Goal: Transaction & Acquisition: Subscribe to service/newsletter

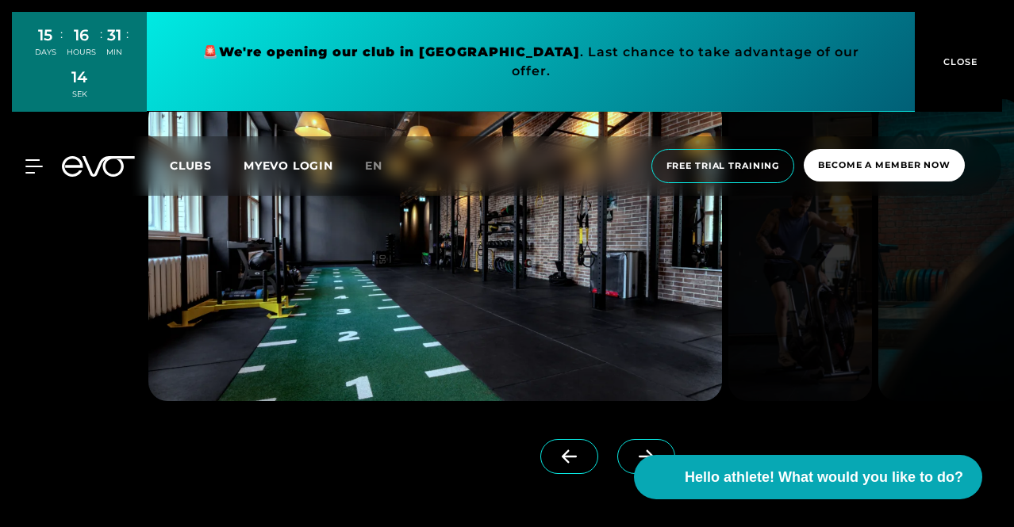
scroll to position [1194, 0]
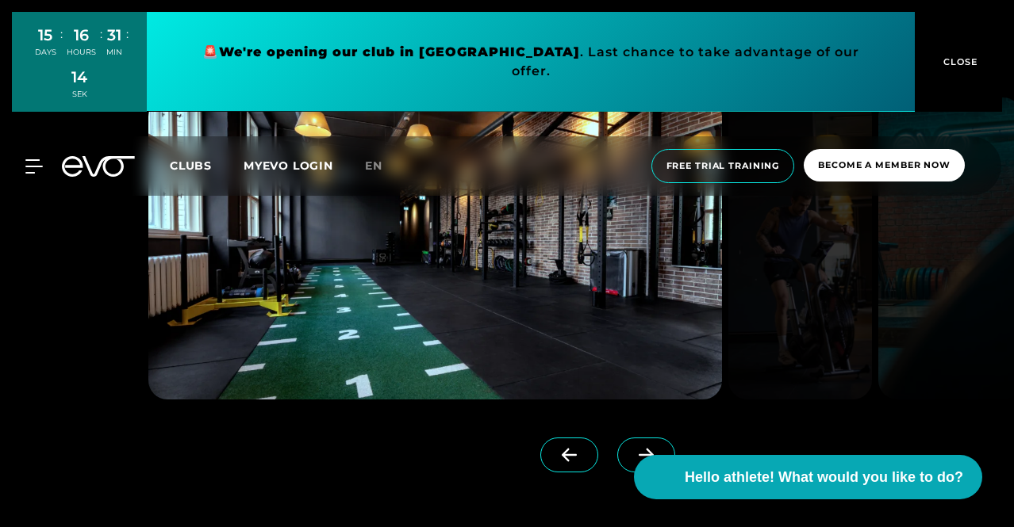
click at [632, 460] on icon at bounding box center [646, 455] width 28 height 14
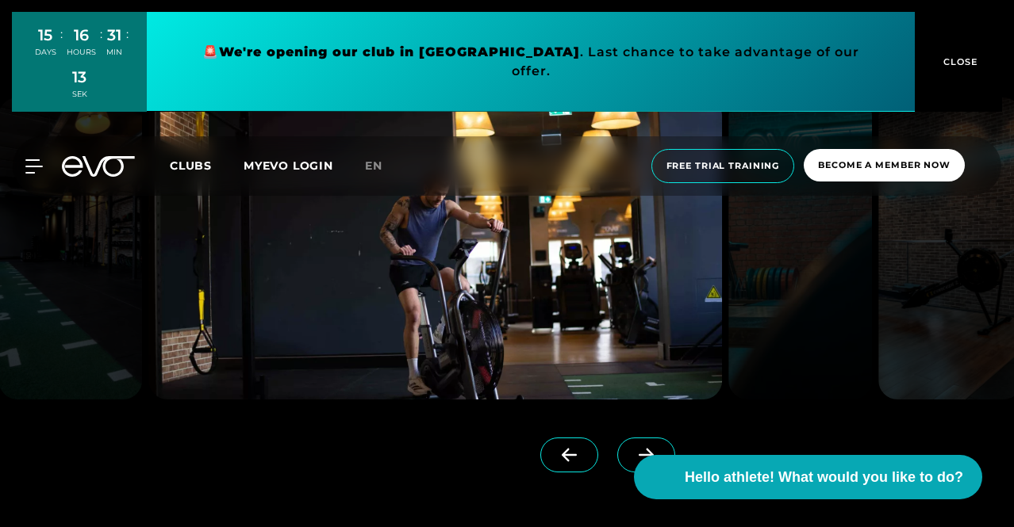
click at [632, 460] on icon at bounding box center [646, 455] width 28 height 14
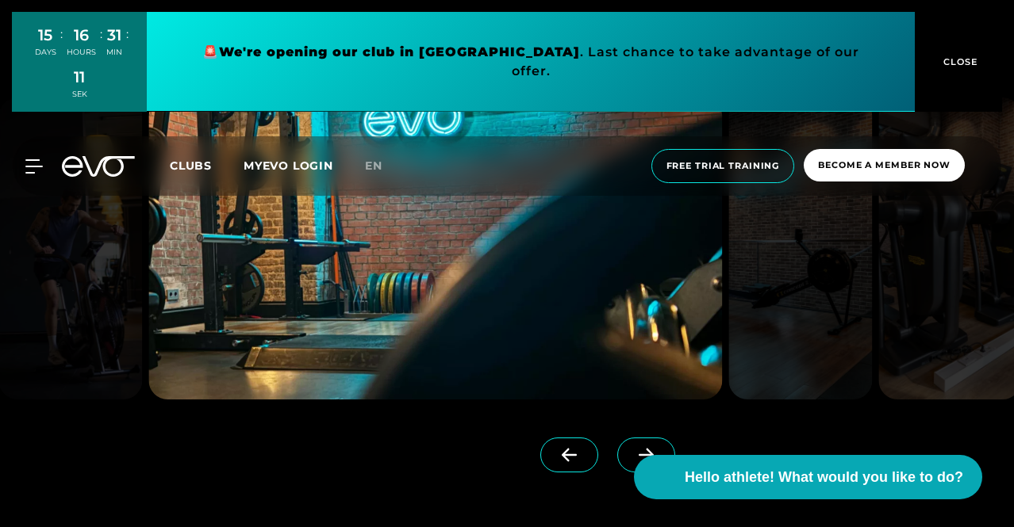
click at [632, 460] on icon at bounding box center [646, 455] width 28 height 14
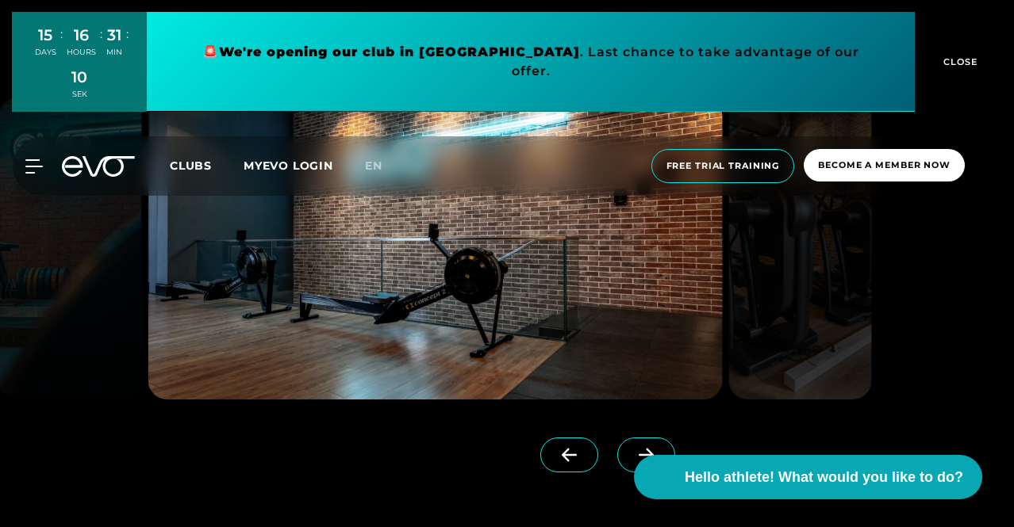
click at [632, 460] on icon at bounding box center [646, 455] width 28 height 14
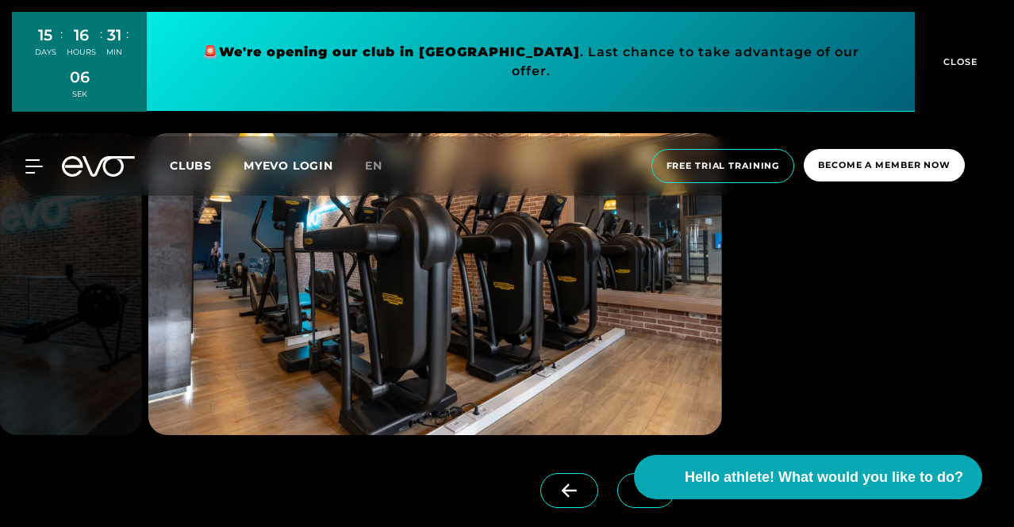
scroll to position [1178, 0]
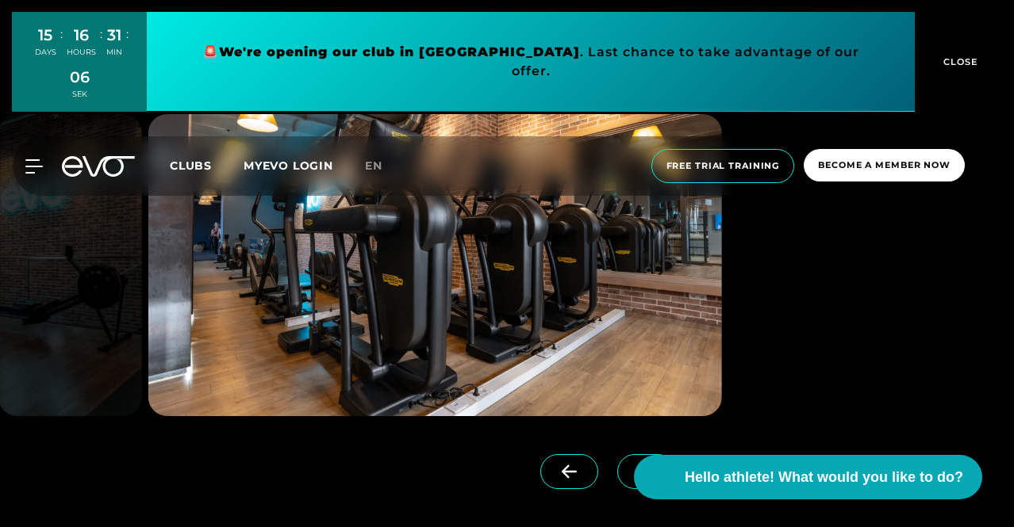
click at [617, 472] on span at bounding box center [646, 471] width 58 height 35
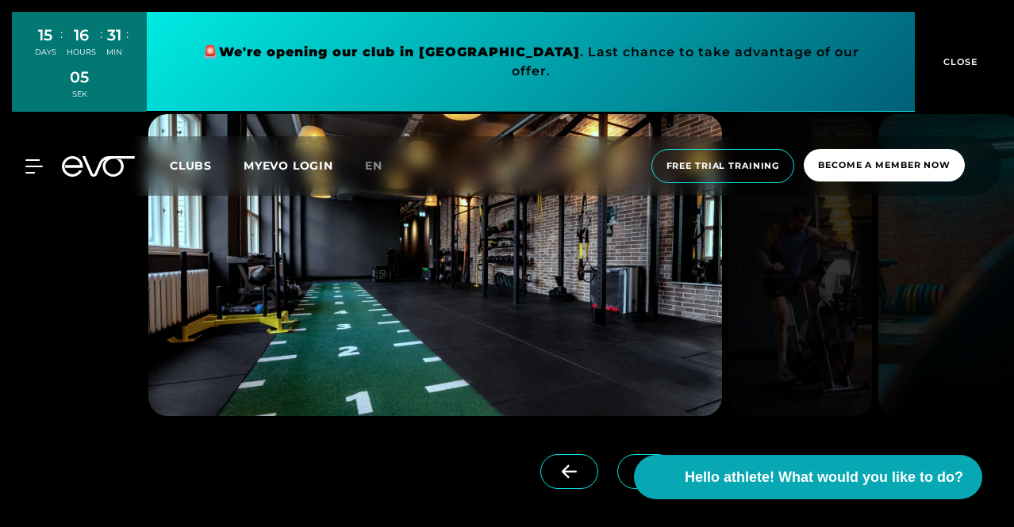
click at [617, 472] on span at bounding box center [646, 471] width 58 height 35
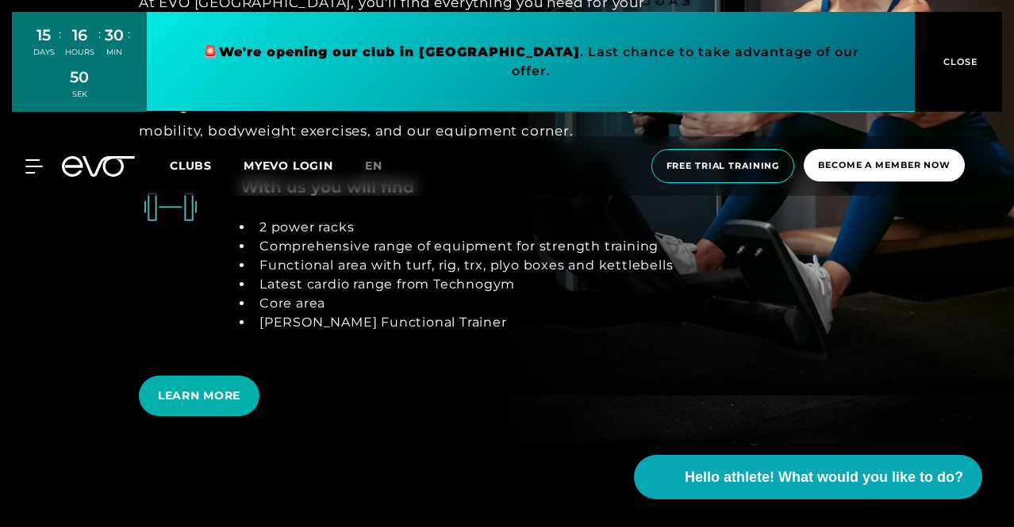
scroll to position [2870, 0]
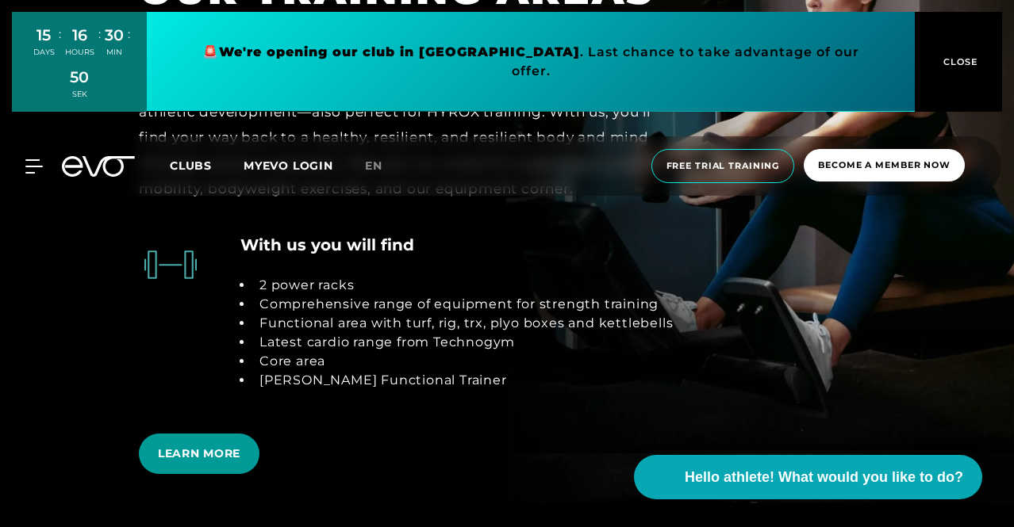
click at [214, 447] on font "LEARN MORE" at bounding box center [199, 454] width 82 height 14
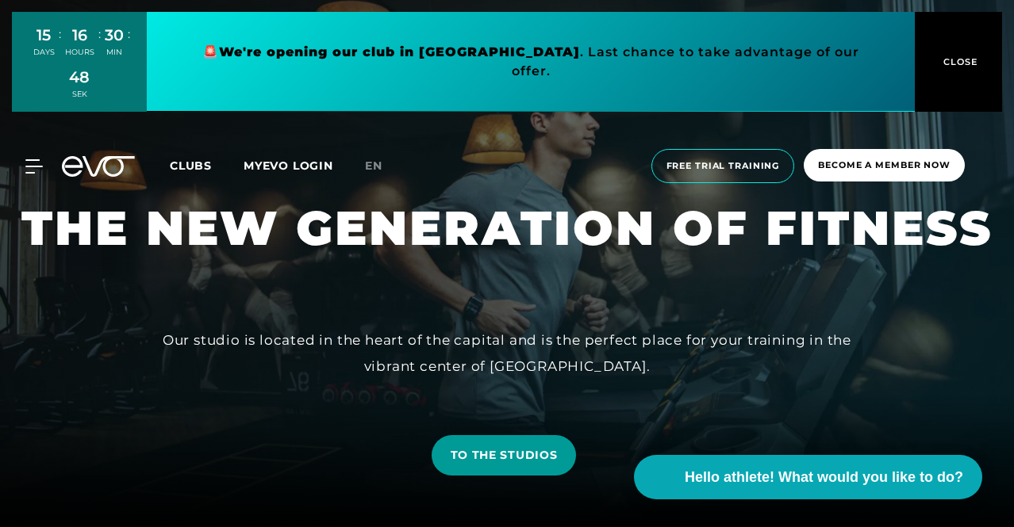
click at [497, 458] on font "TO THE STUDIOS" at bounding box center [504, 455] width 107 height 14
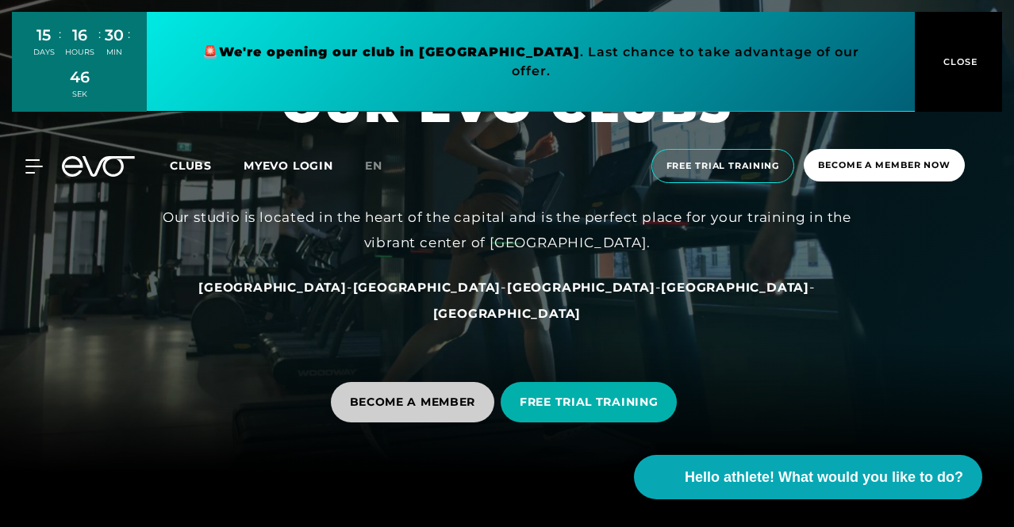
scroll to position [54, 0]
click at [405, 294] on font "[GEOGRAPHIC_DATA]" at bounding box center [427, 286] width 148 height 15
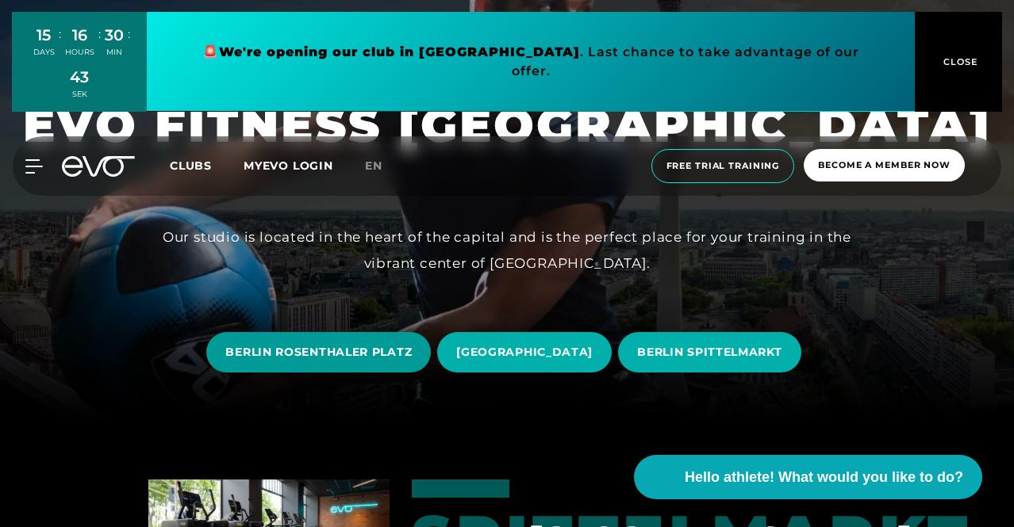
scroll to position [104, 0]
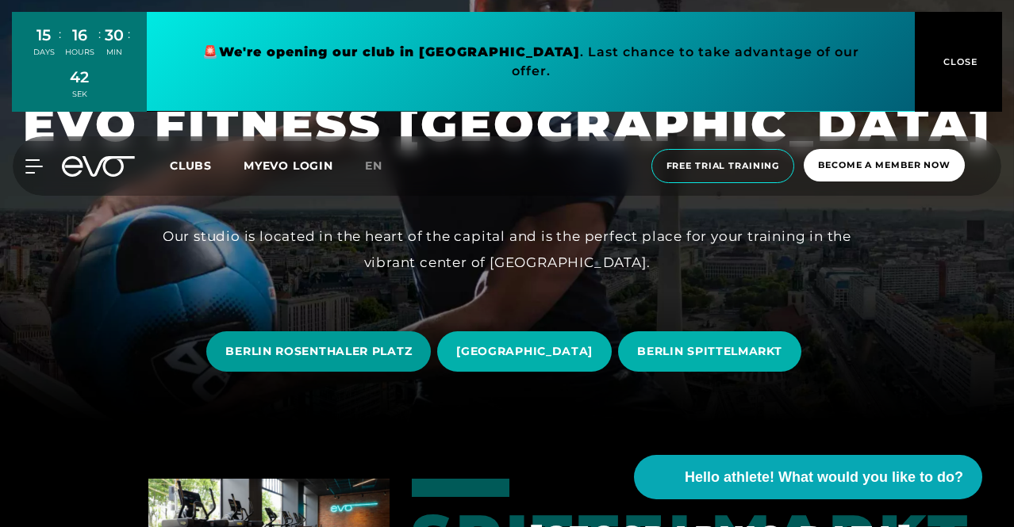
click at [363, 350] on font "BERLIN ROSENTHALER PLATZ" at bounding box center [318, 351] width 186 height 14
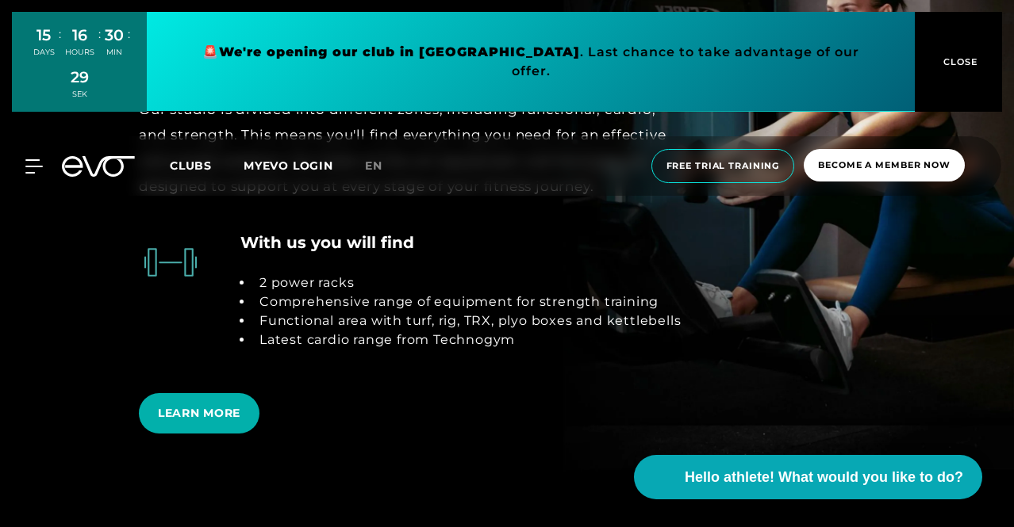
scroll to position [2939, 0]
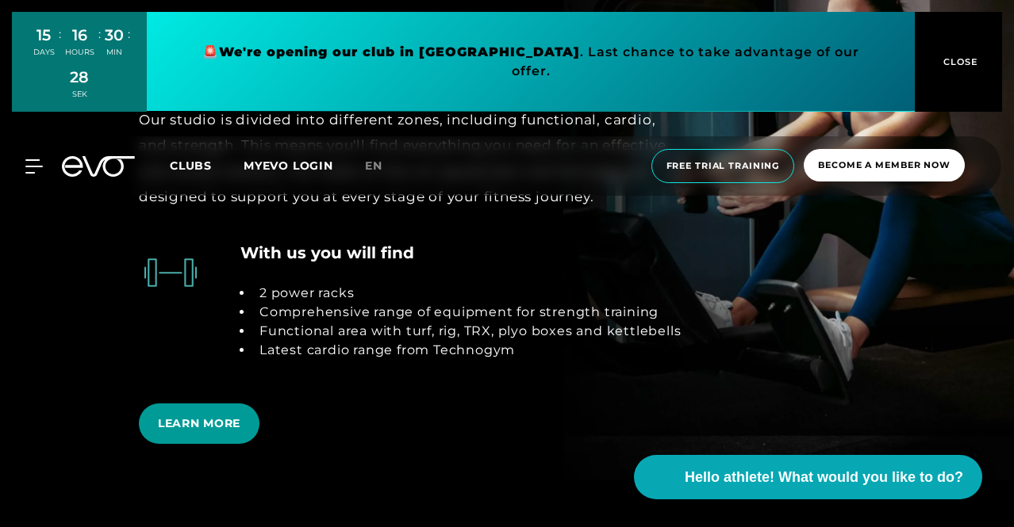
click at [219, 404] on span "LEARN MORE" at bounding box center [199, 424] width 121 height 40
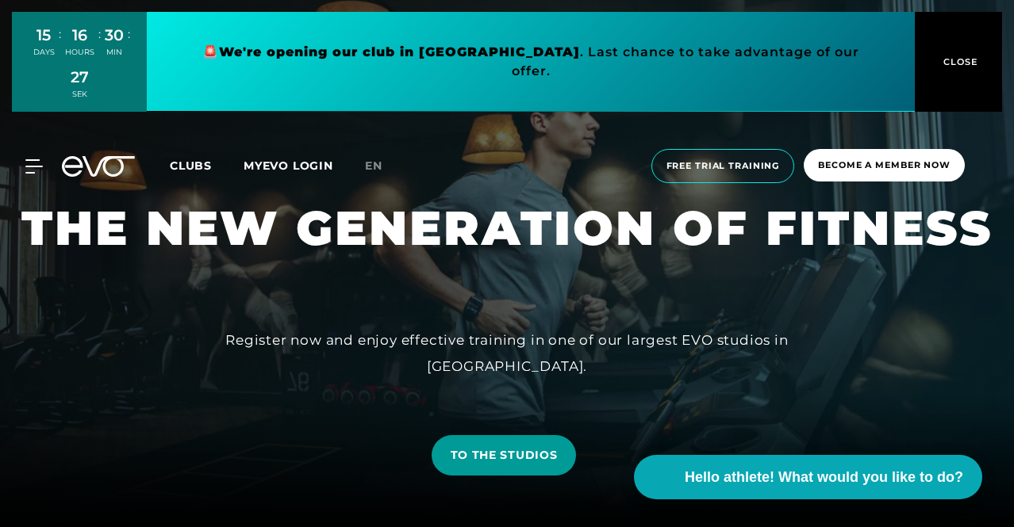
click at [479, 465] on span "TO THE STUDIOS" at bounding box center [503, 455] width 145 height 40
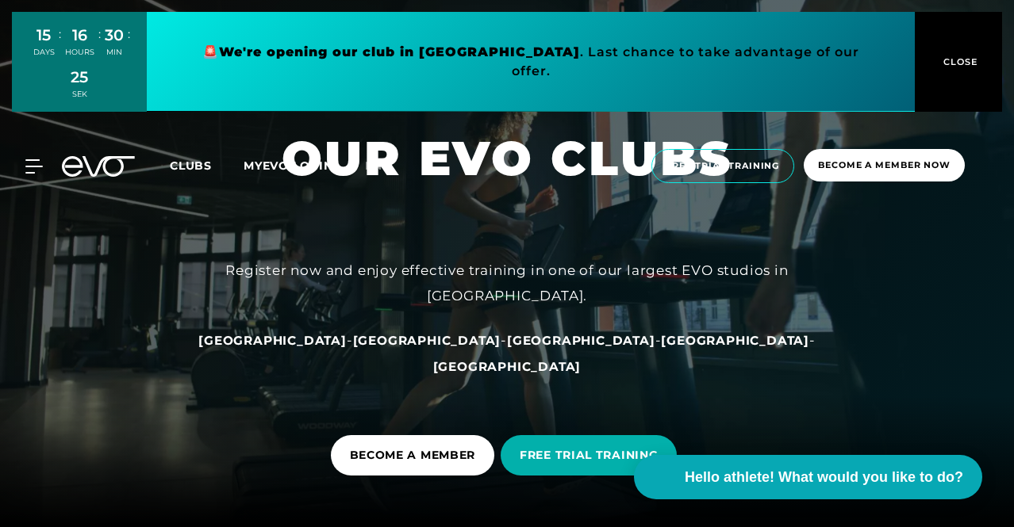
click at [422, 348] on font "[GEOGRAPHIC_DATA]" at bounding box center [427, 340] width 148 height 15
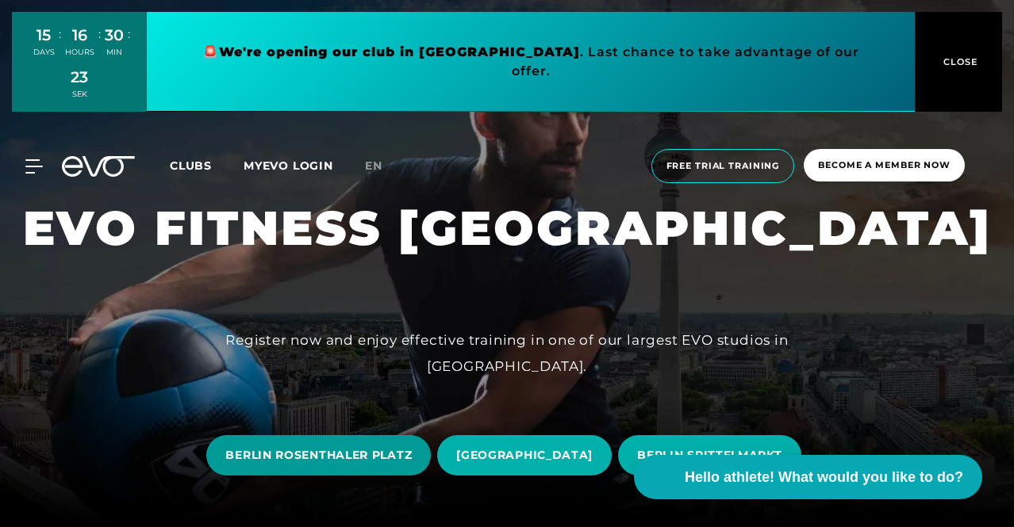
click at [354, 443] on span "BERLIN ROSENTHALER PLATZ" at bounding box center [318, 455] width 224 height 40
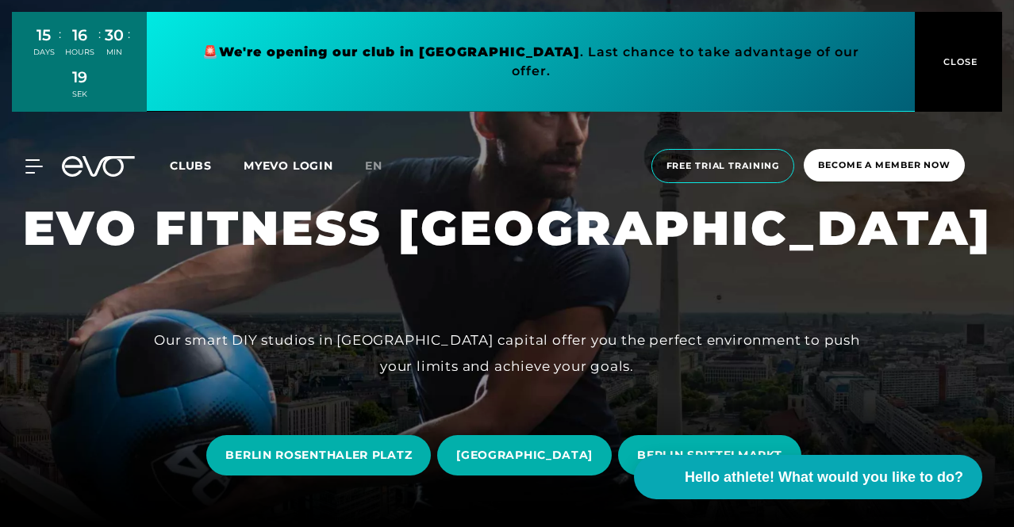
click at [212, 161] on font "Clubs" at bounding box center [191, 166] width 42 height 14
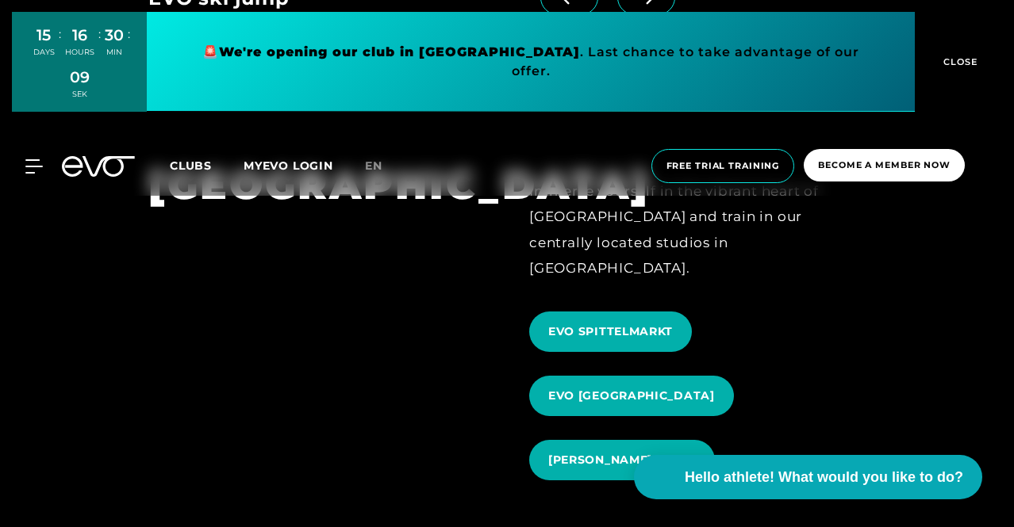
scroll to position [1422, 0]
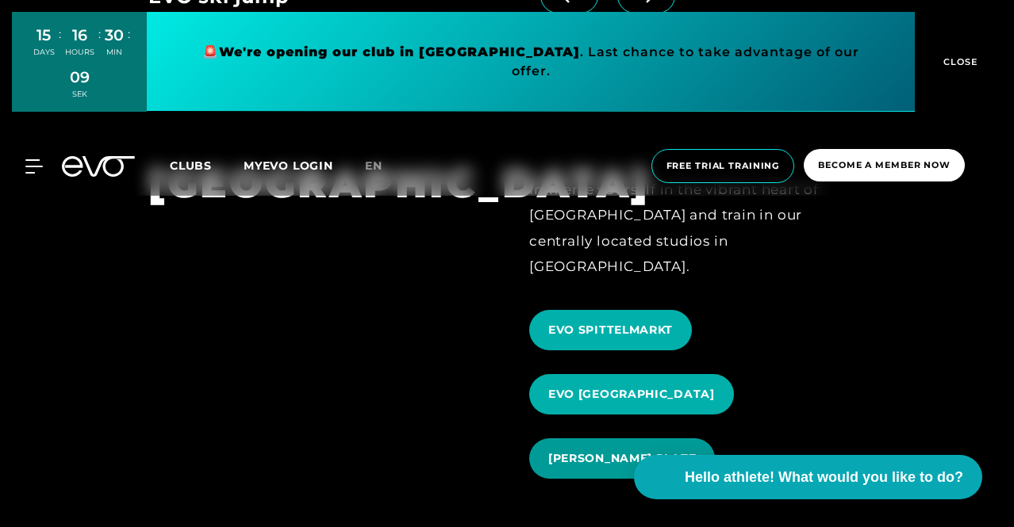
click at [666, 451] on span "EVO ROSENTHALER PLATZ" at bounding box center [622, 459] width 148 height 17
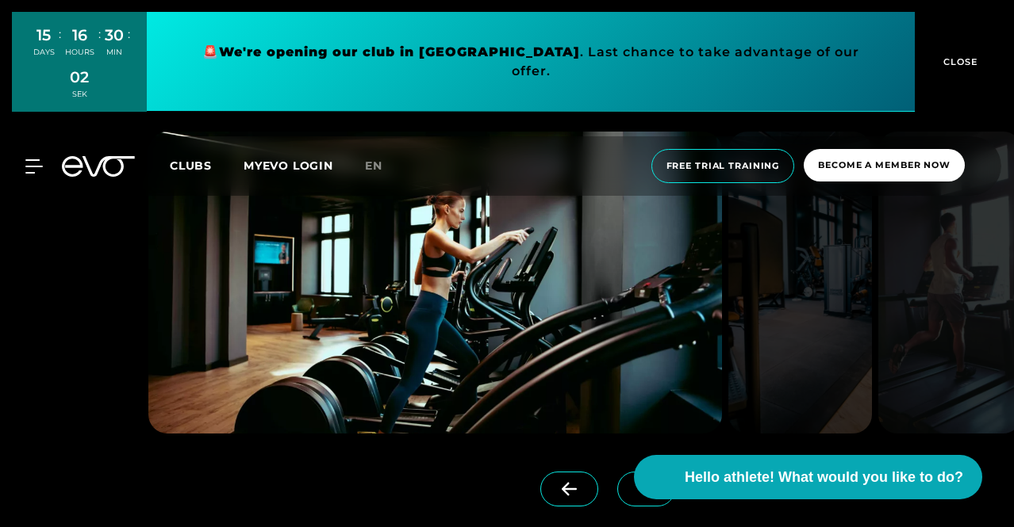
scroll to position [1167, 0]
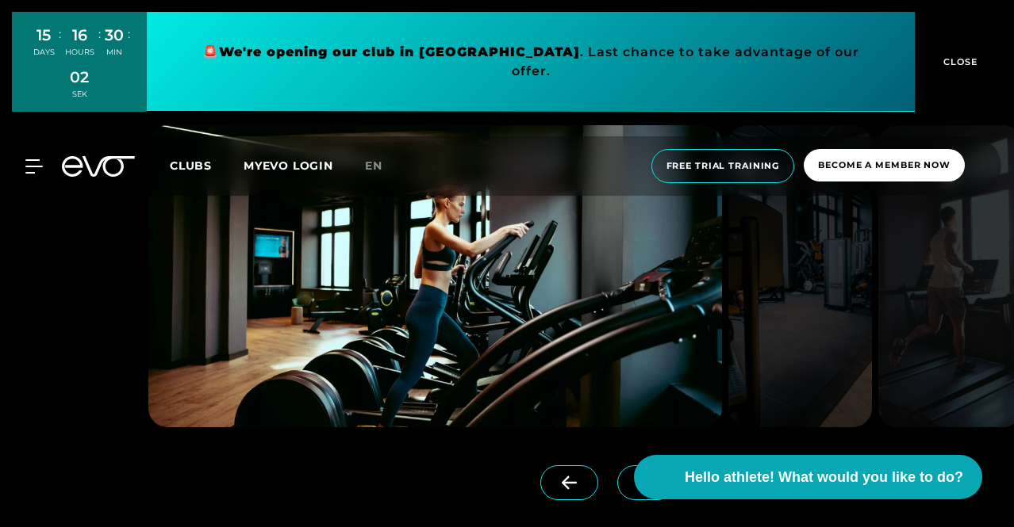
click at [617, 473] on span at bounding box center [646, 483] width 58 height 35
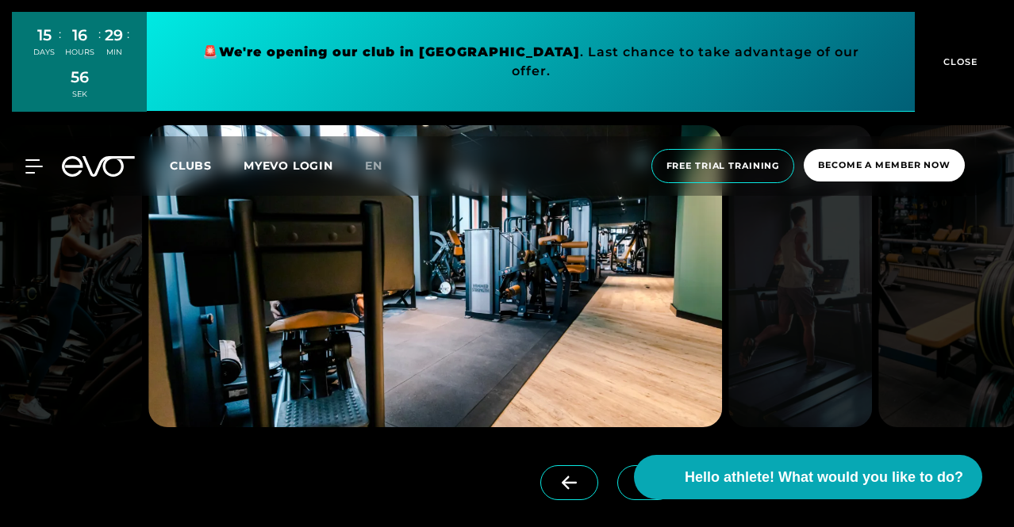
click at [617, 473] on span at bounding box center [646, 483] width 58 height 35
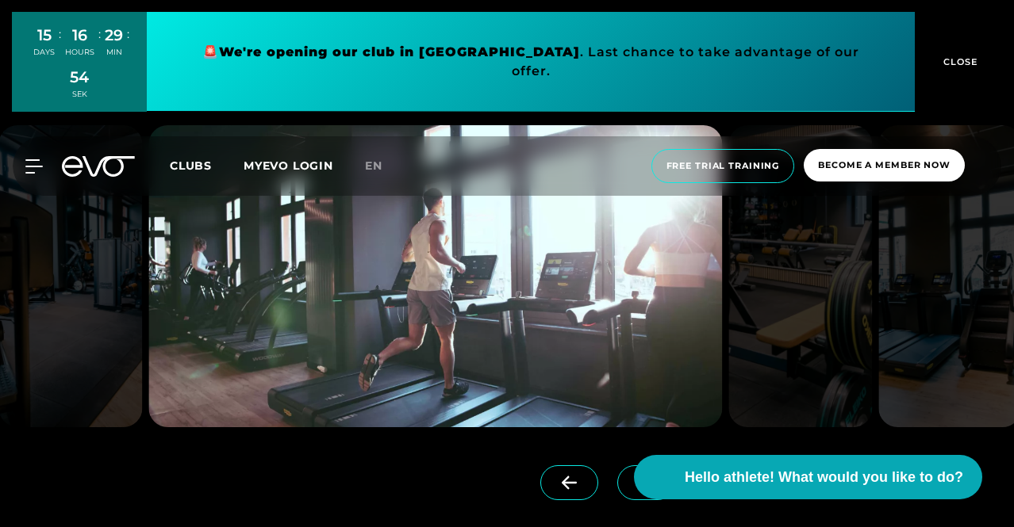
click at [617, 473] on span at bounding box center [646, 483] width 58 height 35
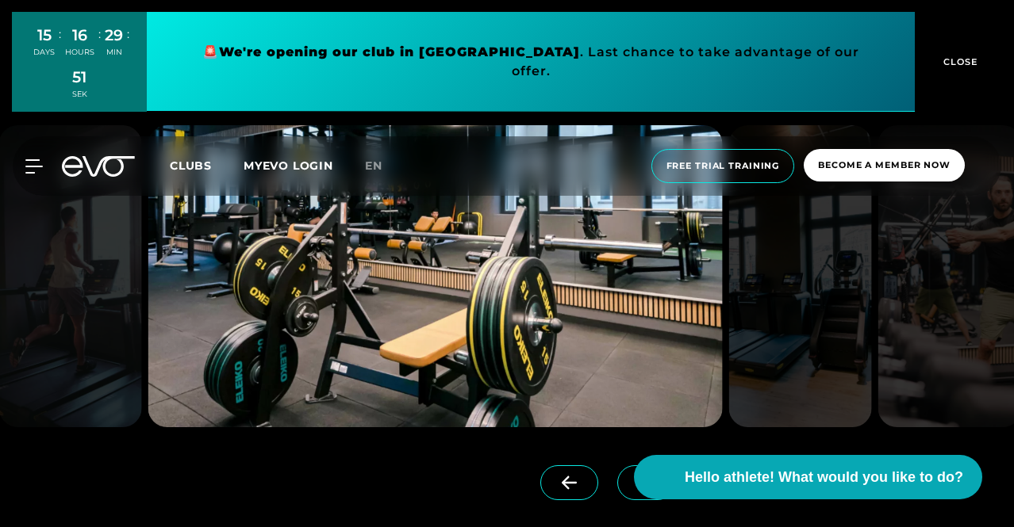
click at [617, 473] on span at bounding box center [646, 483] width 58 height 35
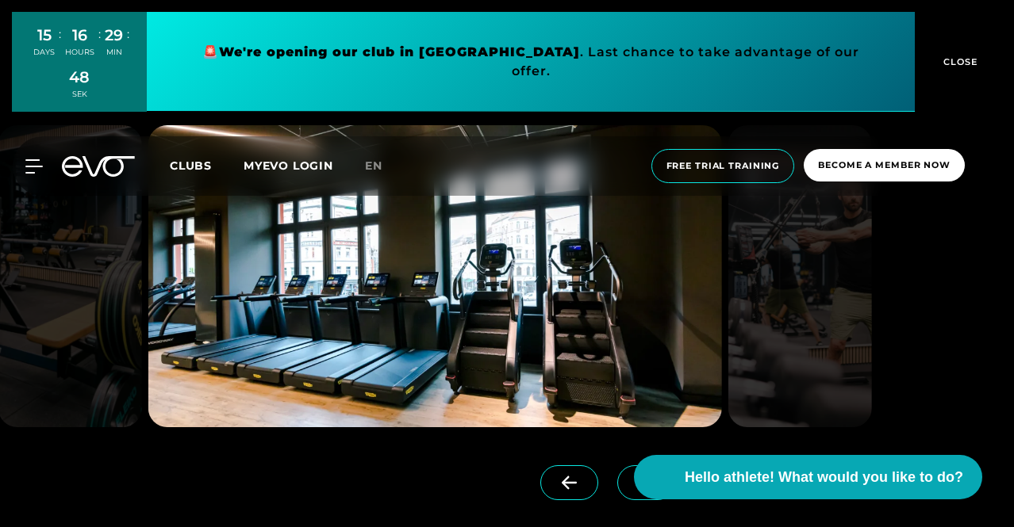
click at [617, 473] on span at bounding box center [646, 483] width 58 height 35
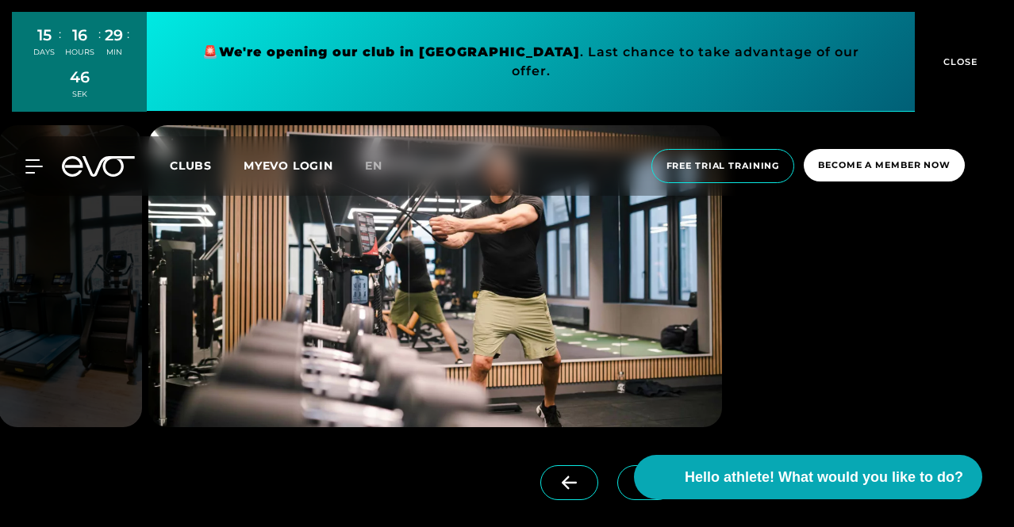
click at [617, 473] on span at bounding box center [646, 483] width 58 height 35
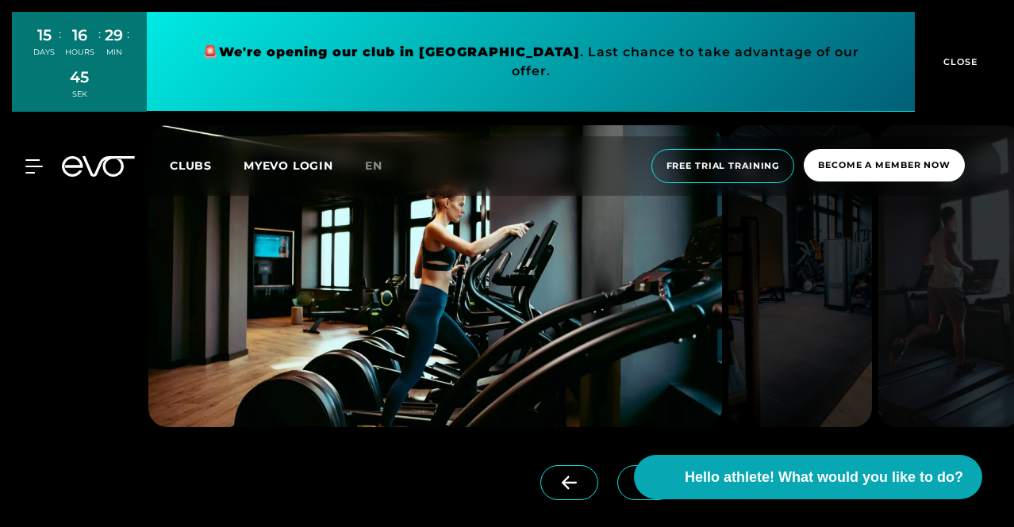
click at [617, 473] on span at bounding box center [646, 483] width 58 height 35
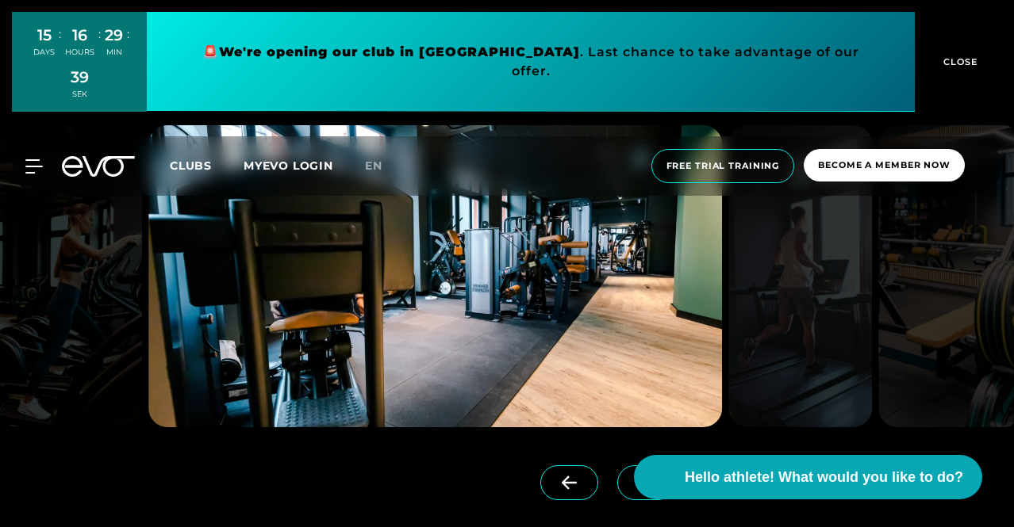
click at [617, 473] on span at bounding box center [646, 483] width 58 height 35
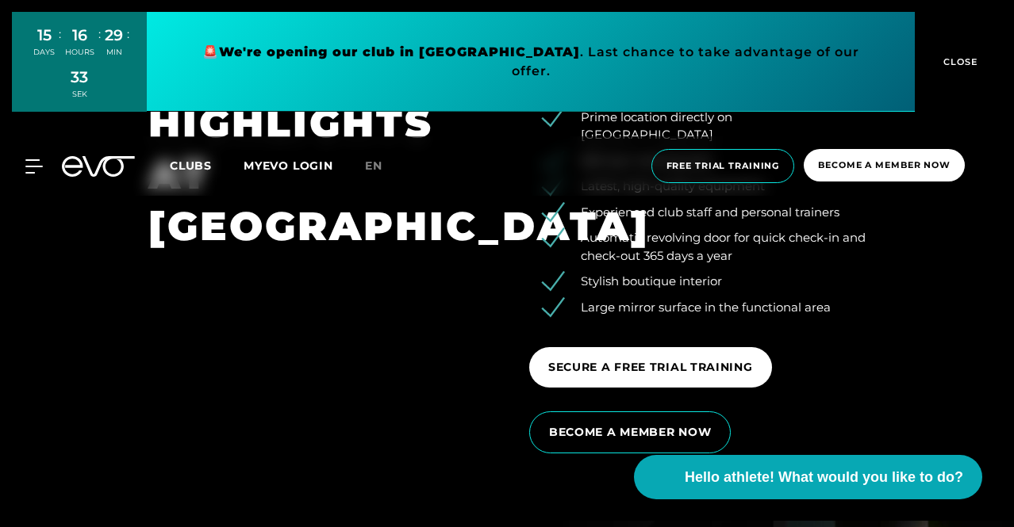
scroll to position [2249, 0]
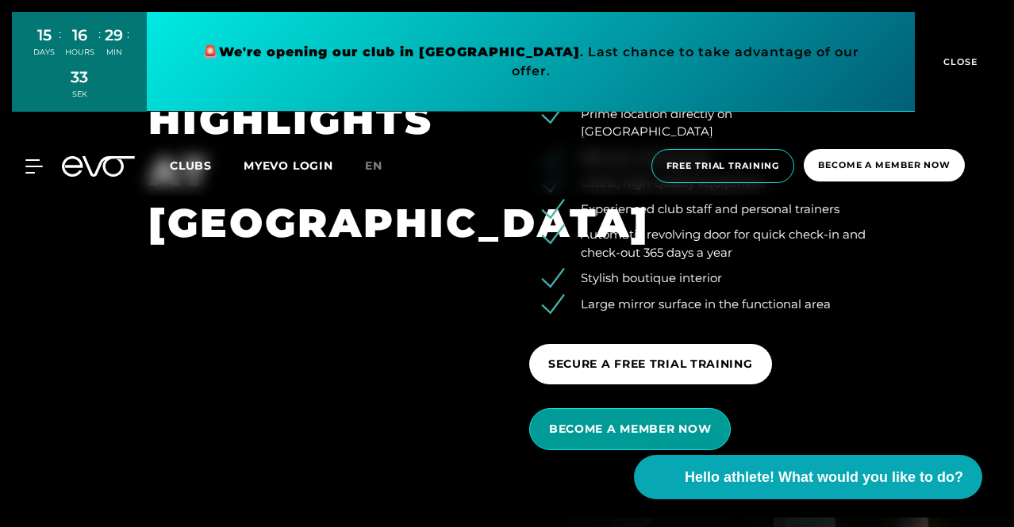
click at [608, 422] on font "BECOME A MEMBER NOW" at bounding box center [630, 429] width 162 height 14
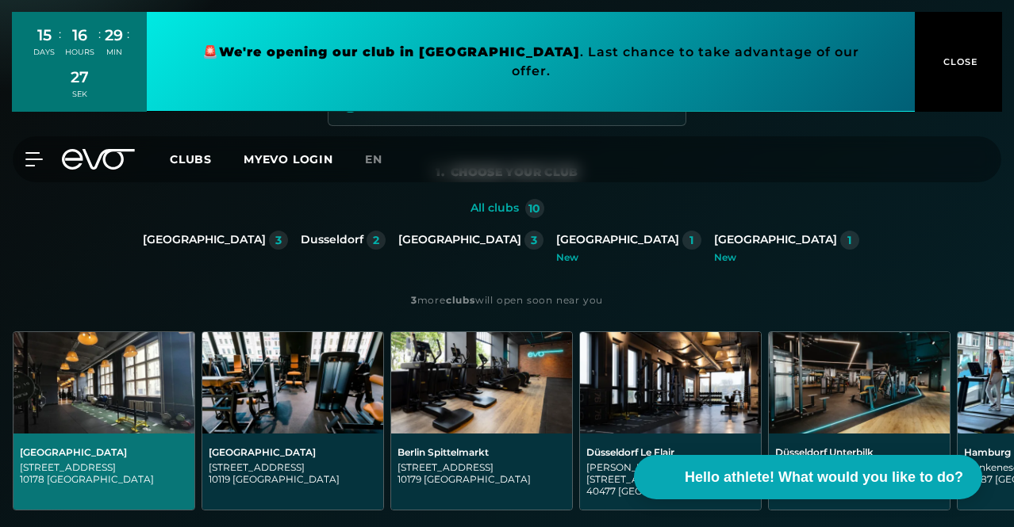
scroll to position [37, 0]
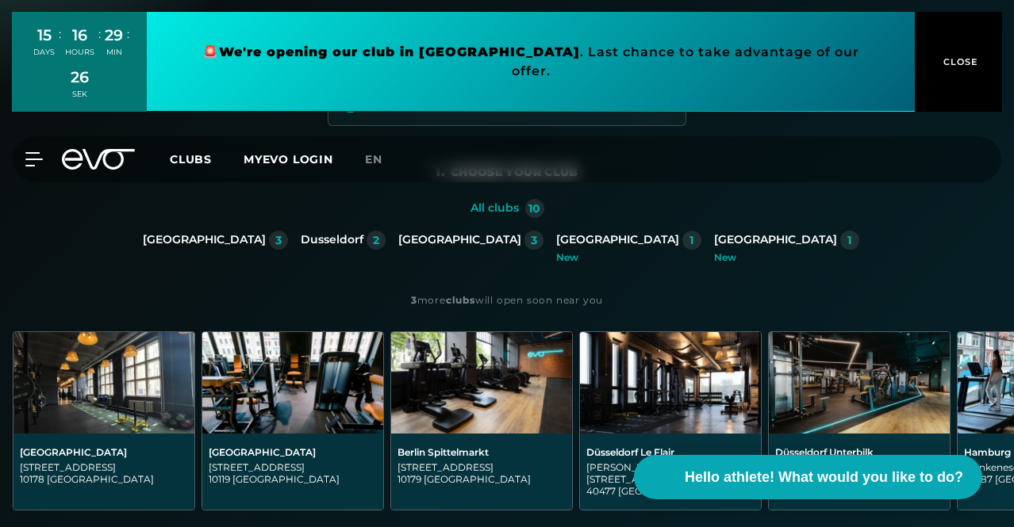
click at [143, 247] on font "[GEOGRAPHIC_DATA]" at bounding box center [204, 239] width 123 height 14
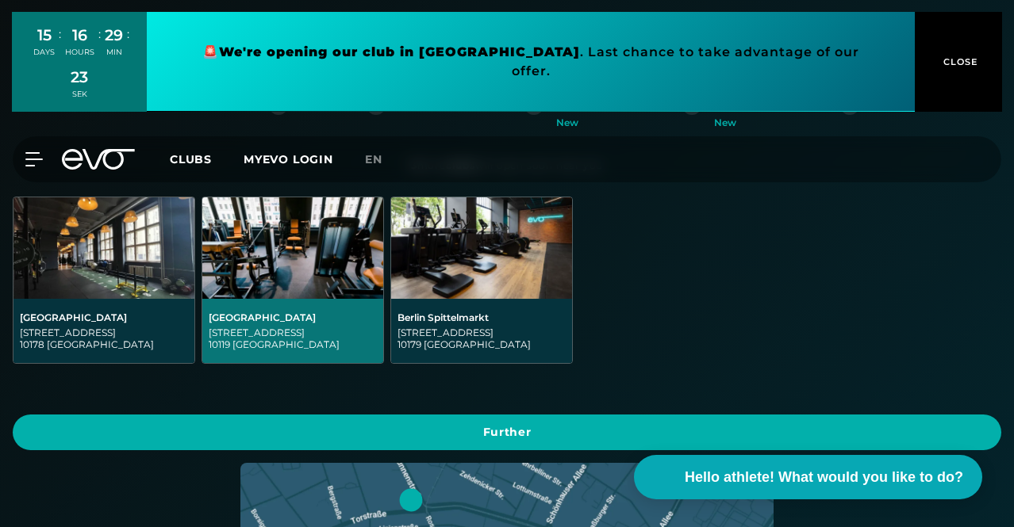
scroll to position [347, 0]
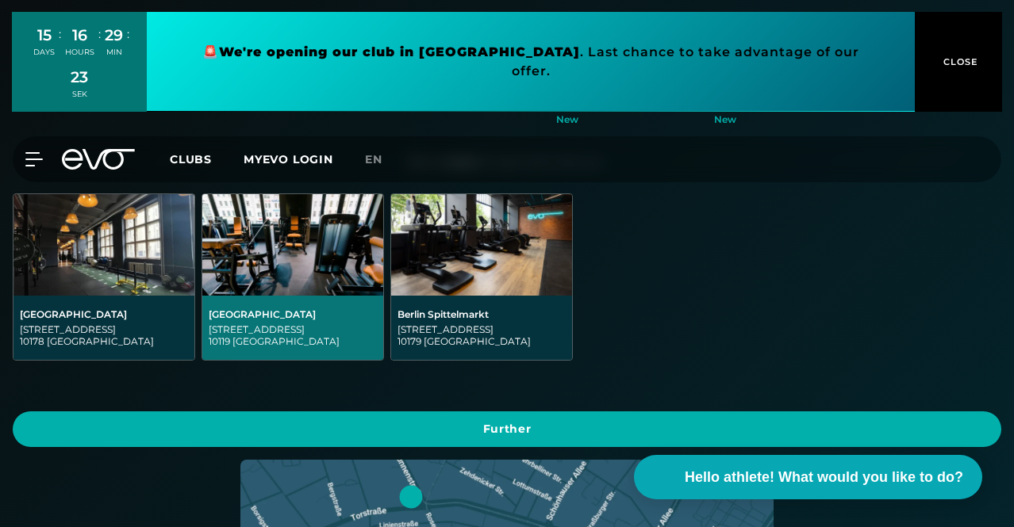
click at [377, 347] on div "Torstraße 125 10119 Berlin" at bounding box center [293, 336] width 168 height 24
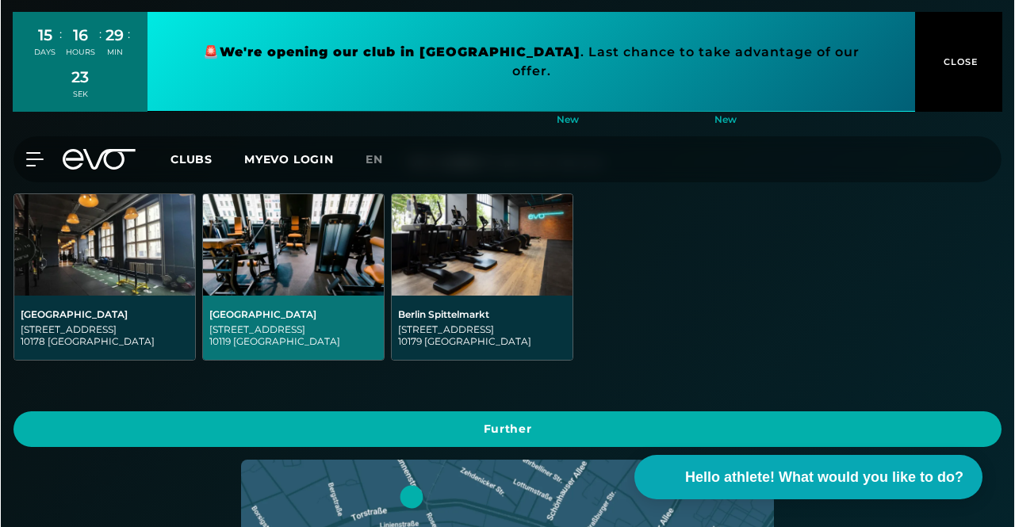
scroll to position [0, 0]
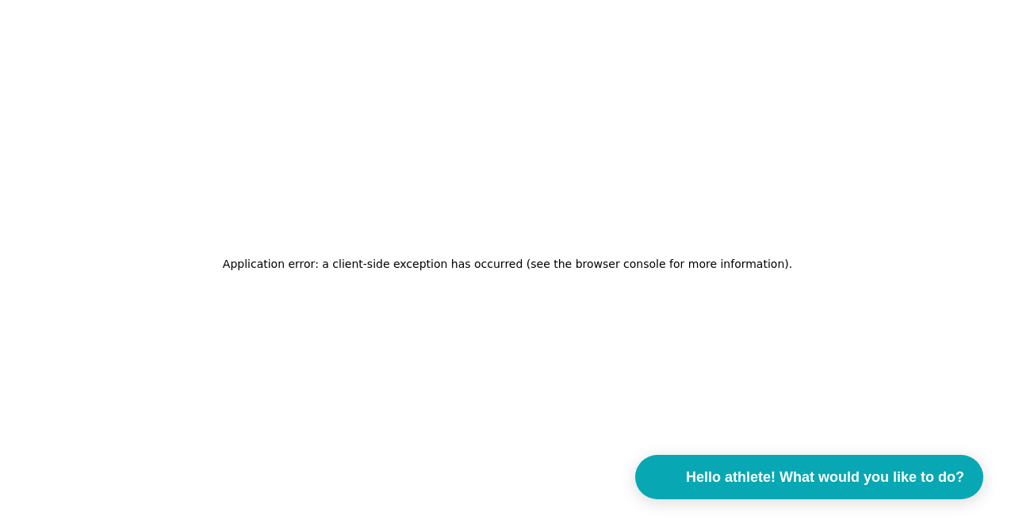
click at [669, 236] on div "Application error: a client-side exception has occurred (see the browser consol…" at bounding box center [507, 263] width 1015 height 527
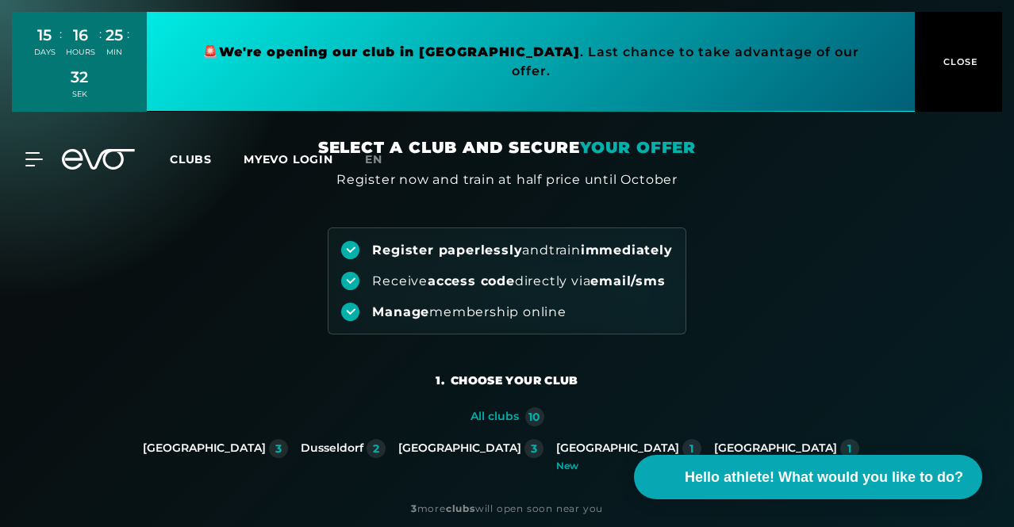
click at [956, 70] on button "CLOSE" at bounding box center [957, 62] width 87 height 100
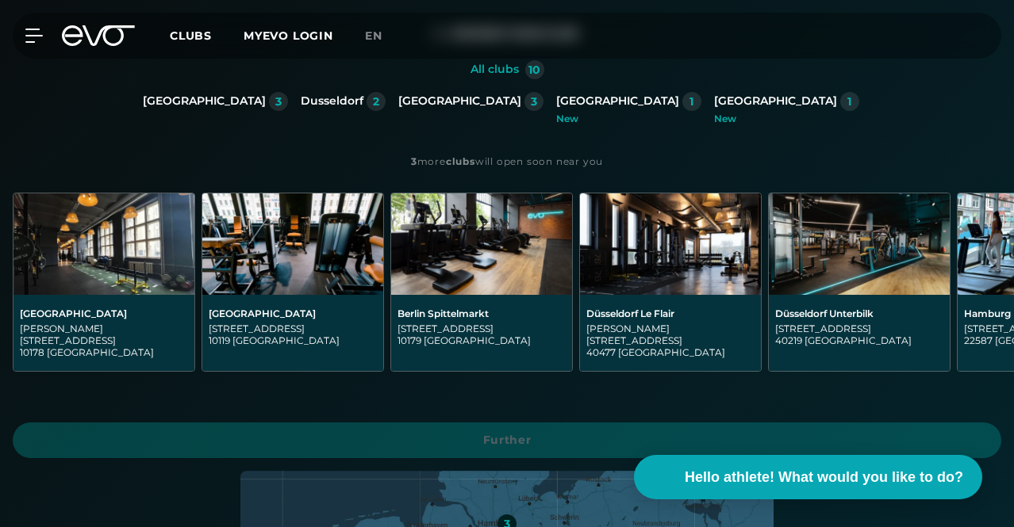
scroll to position [304, 0]
click at [143, 108] on font "[GEOGRAPHIC_DATA]" at bounding box center [204, 101] width 123 height 14
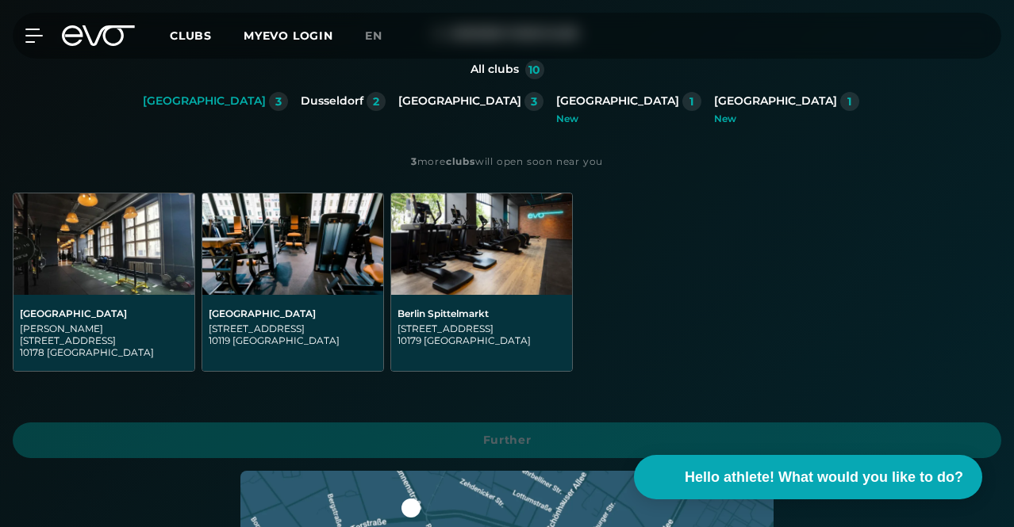
scroll to position [0, 0]
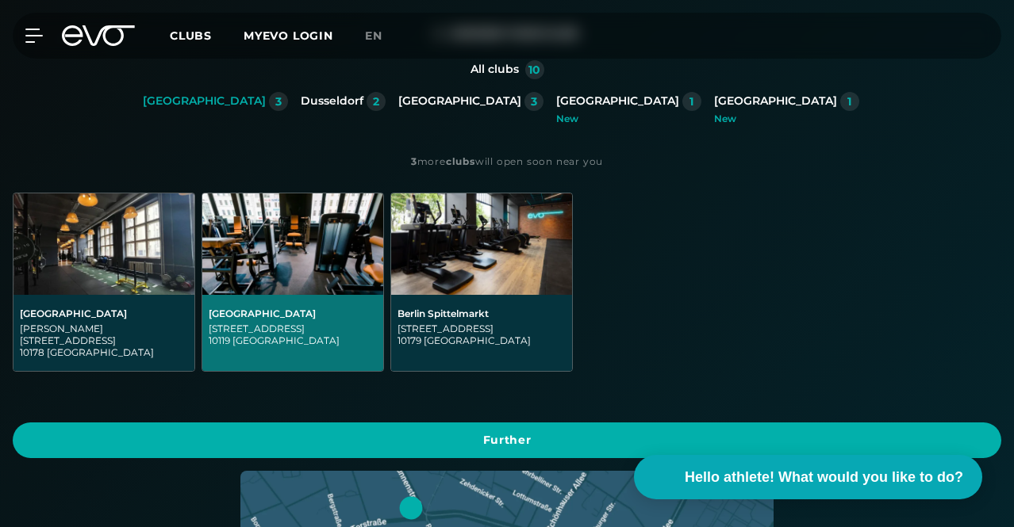
click at [316, 320] on font "[GEOGRAPHIC_DATA]" at bounding box center [262, 314] width 107 height 12
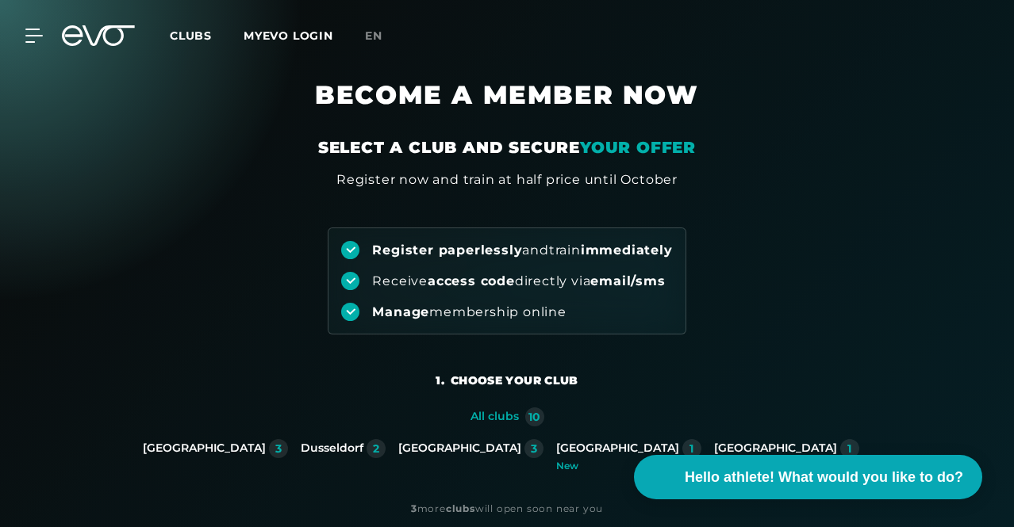
click at [212, 34] on font "Clubs" at bounding box center [191, 36] width 42 height 14
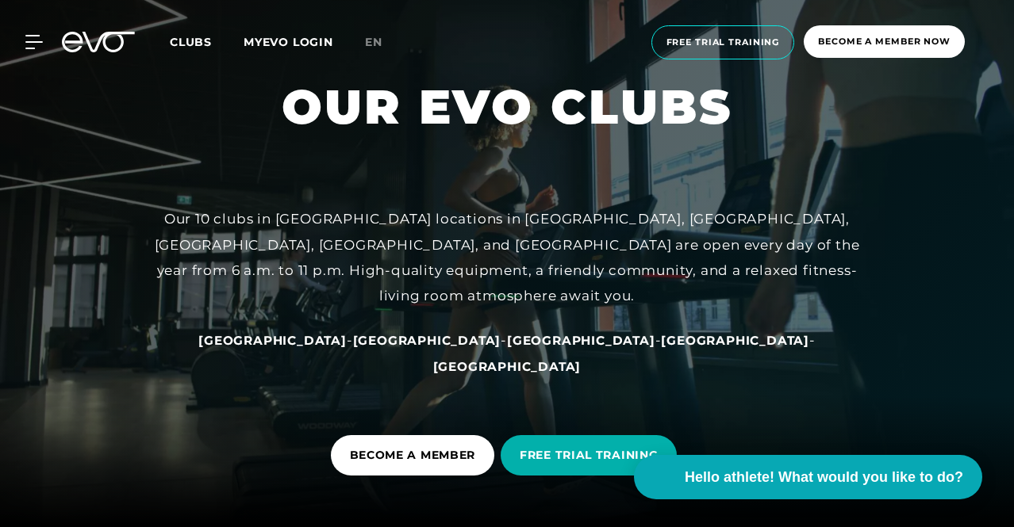
click at [31, 31] on div "MyEVO Login About EVO Memberships Trial training DAY PASS EVO Studios Dusseldor…" at bounding box center [506, 42] width 1007 height 59
click at [27, 46] on icon at bounding box center [36, 42] width 23 height 14
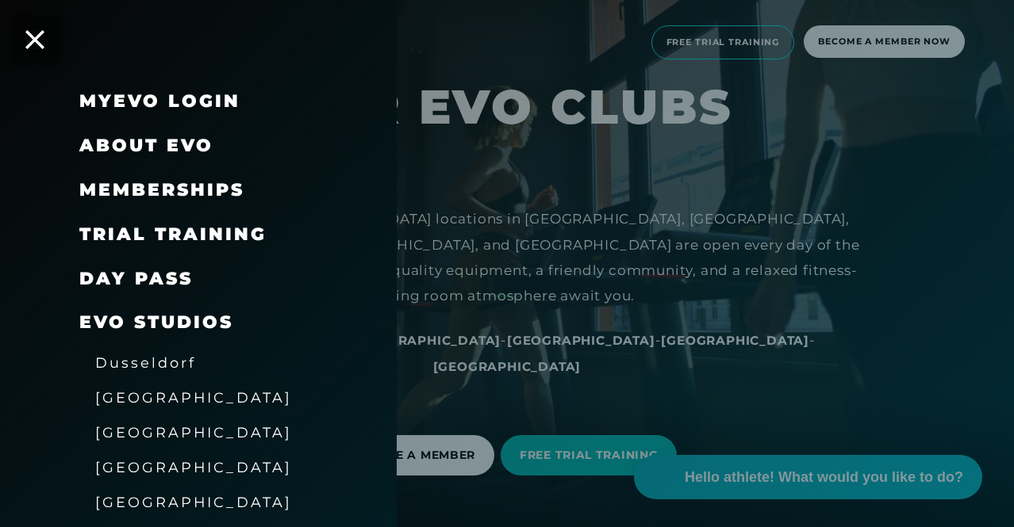
click at [205, 194] on font "Memberships" at bounding box center [161, 189] width 165 height 21
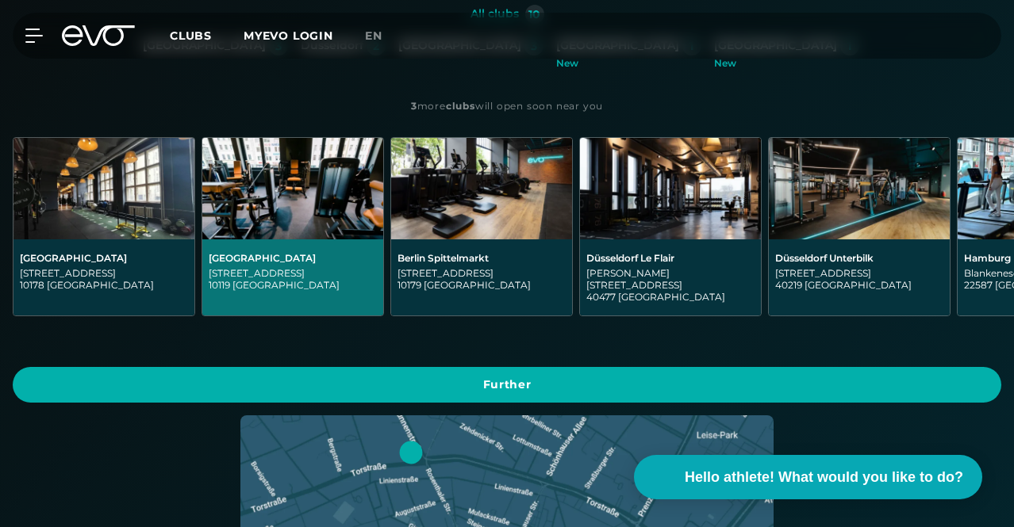
scroll to position [405, 0]
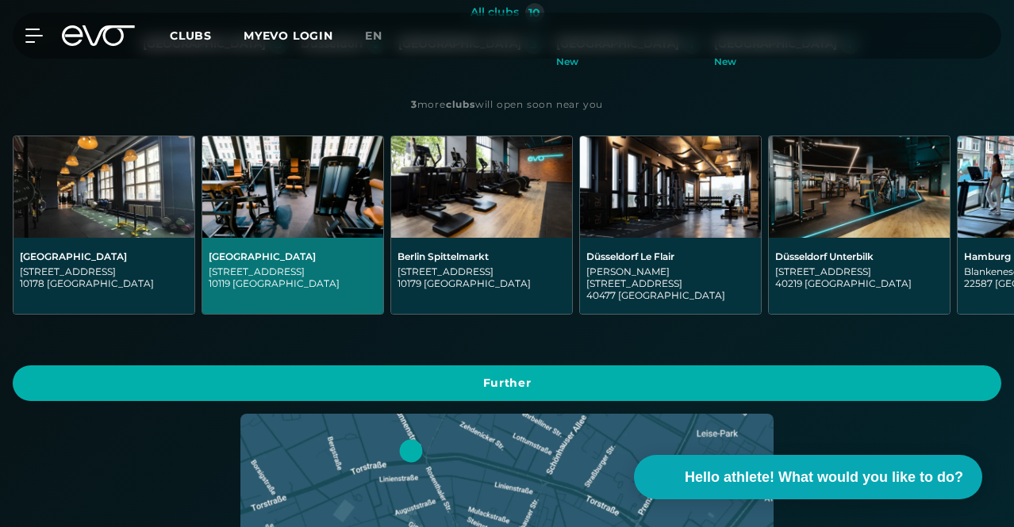
click at [377, 251] on div "[GEOGRAPHIC_DATA]" at bounding box center [293, 257] width 168 height 12
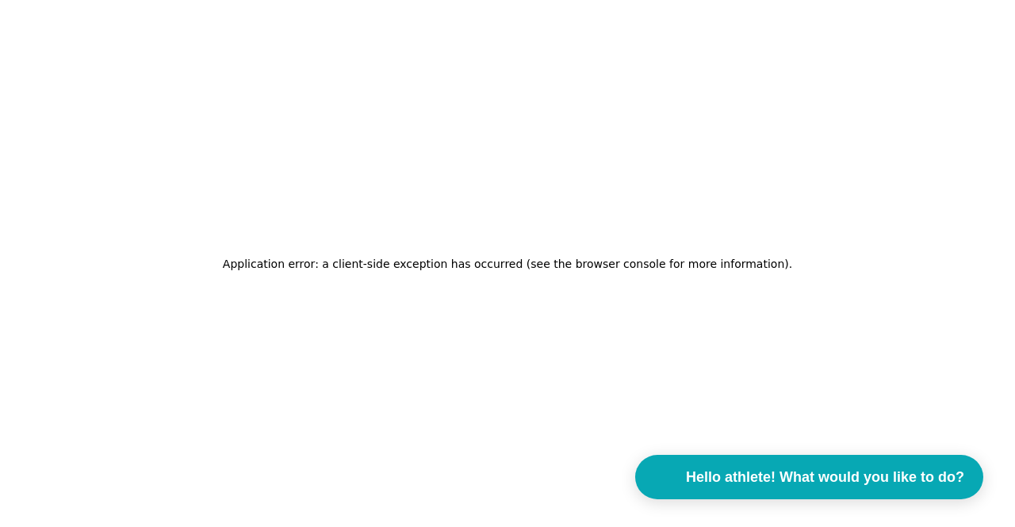
click at [387, 266] on font "Application error: a client-side exception has occurred (see the browser consol…" at bounding box center [506, 264] width 566 height 13
click at [409, 259] on font "Application error: a client-side exception has occurred (see the browser consol…" at bounding box center [506, 264] width 566 height 13
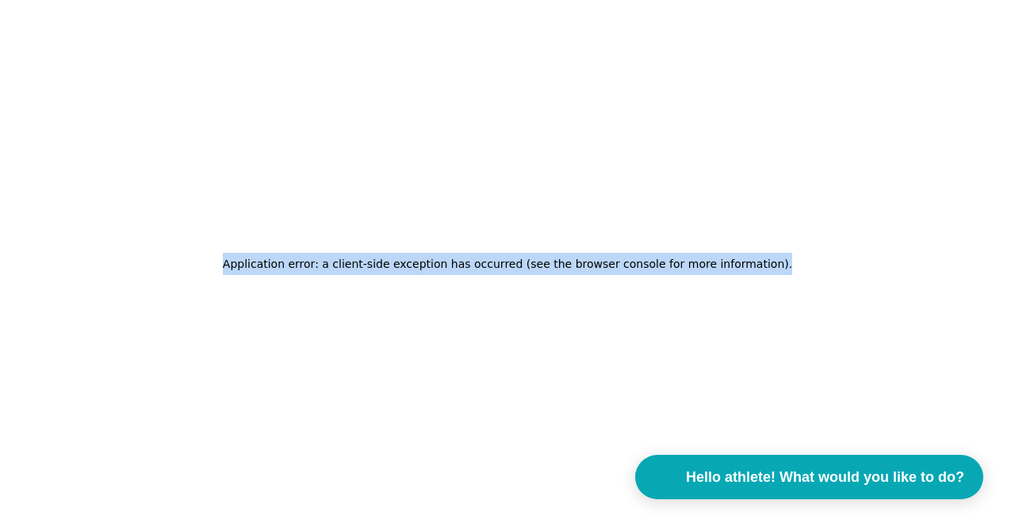
click at [409, 259] on font "Application error: a client-side exception has occurred (see the browser consol…" at bounding box center [506, 264] width 566 height 13
click at [409, 263] on font "Application error: a client-side exception has occurred (see the browser consol…" at bounding box center [506, 264] width 566 height 13
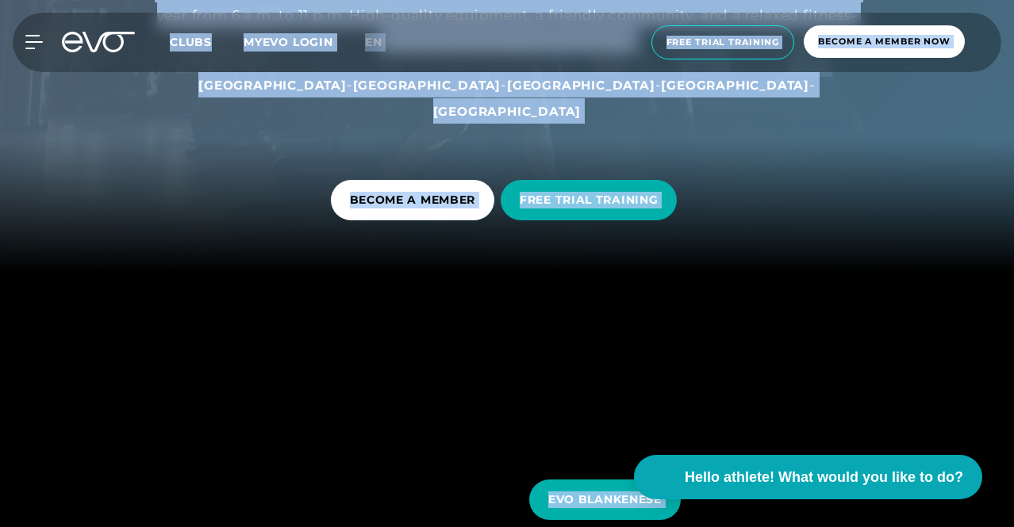
scroll to position [194, 0]
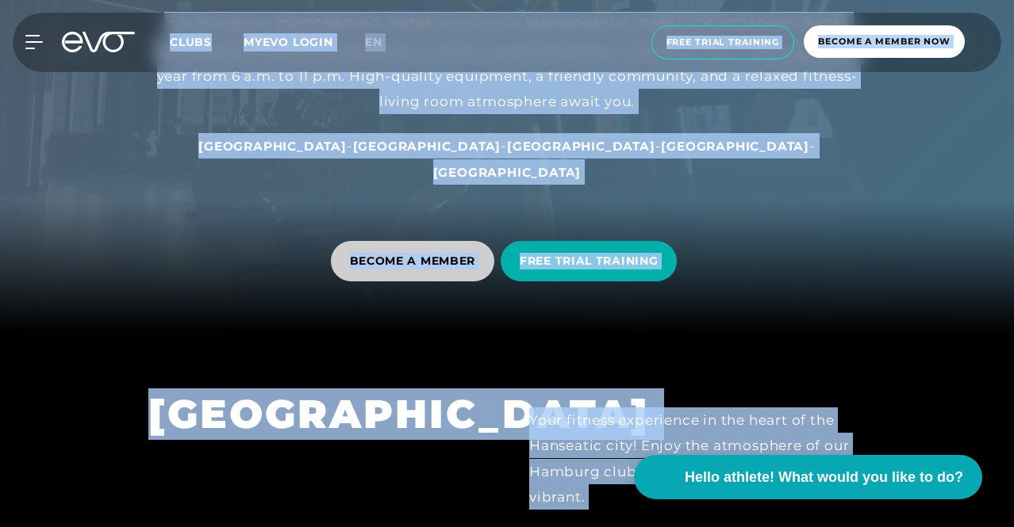
click at [409, 263] on font "BECOME A MEMBER" at bounding box center [413, 261] width 126 height 14
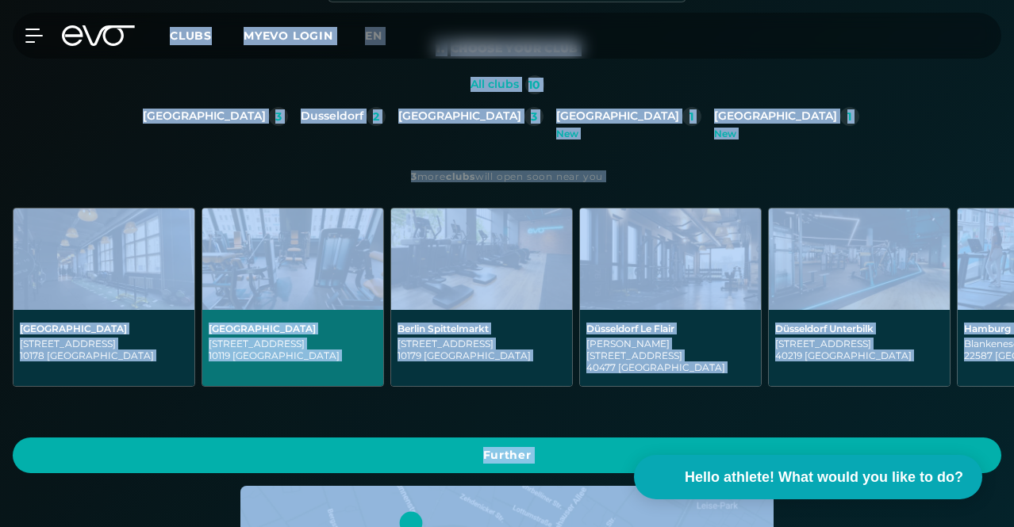
scroll to position [333, 0]
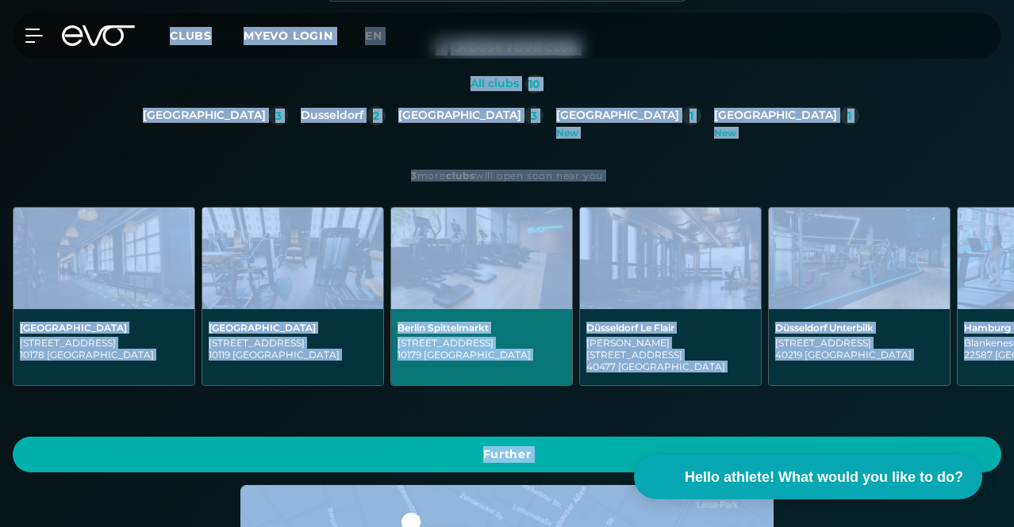
click at [433, 334] on font "Berlin Spittelmarkt" at bounding box center [442, 328] width 91 height 12
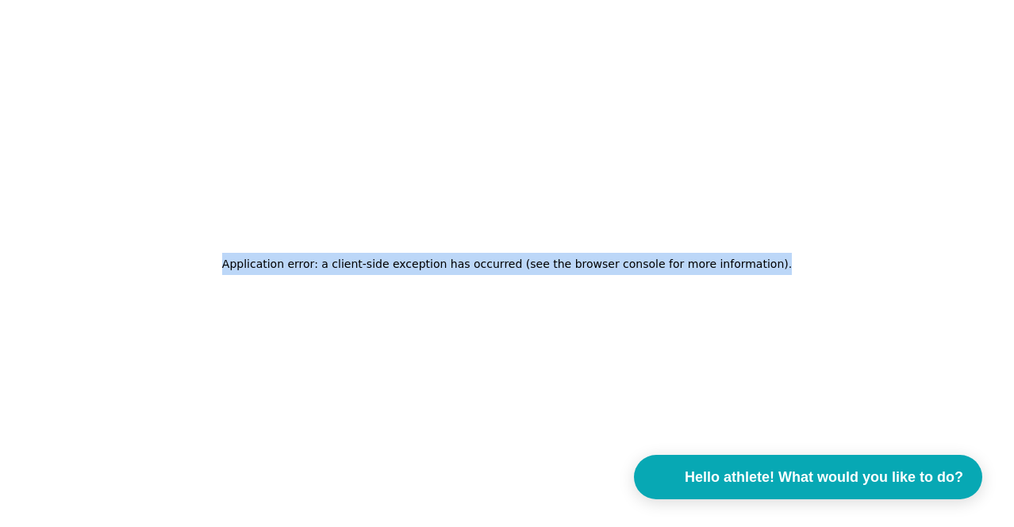
scroll to position [0, 0]
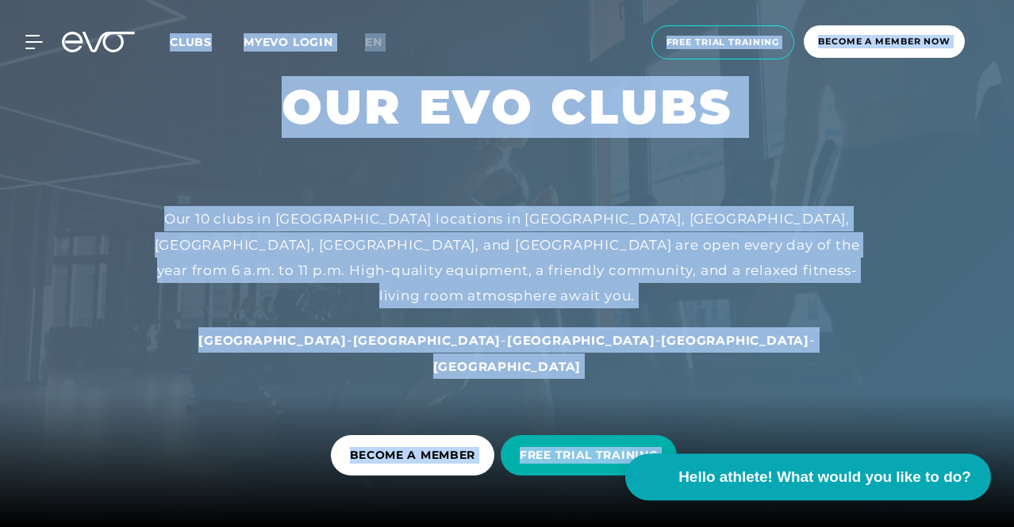
click at [639, 487] on button "Hello athlete! What would you like to do?" at bounding box center [808, 477] width 366 height 47
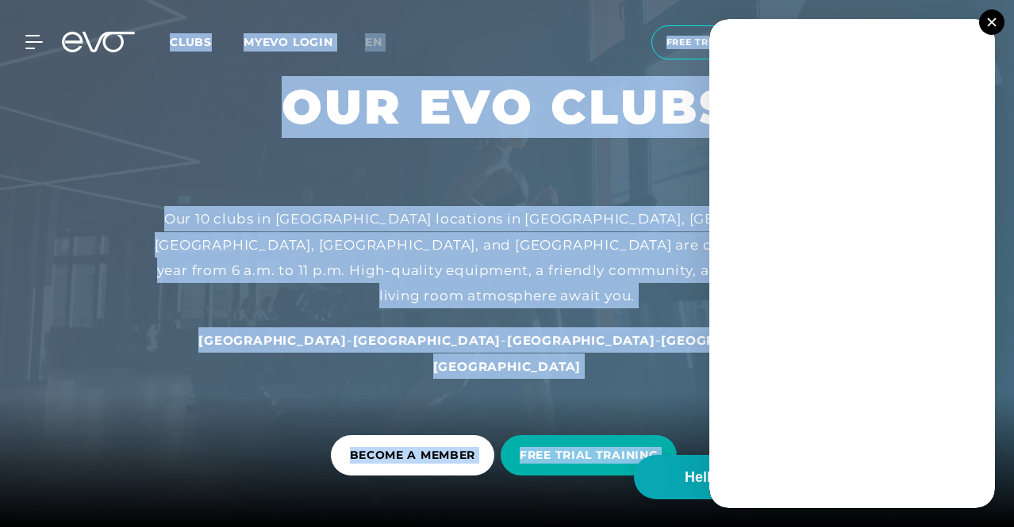
click at [999, 22] on button at bounding box center [991, 22] width 25 height 25
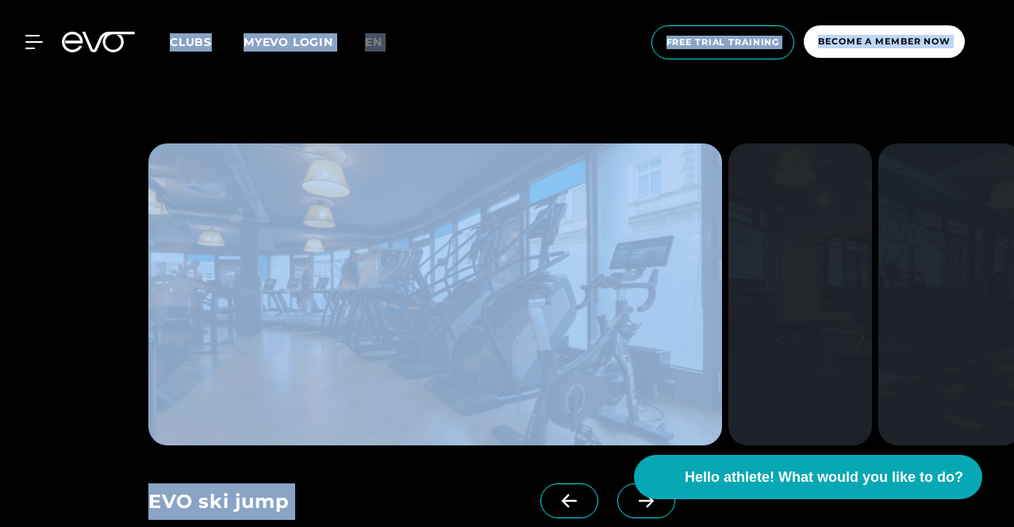
scroll to position [915, 0]
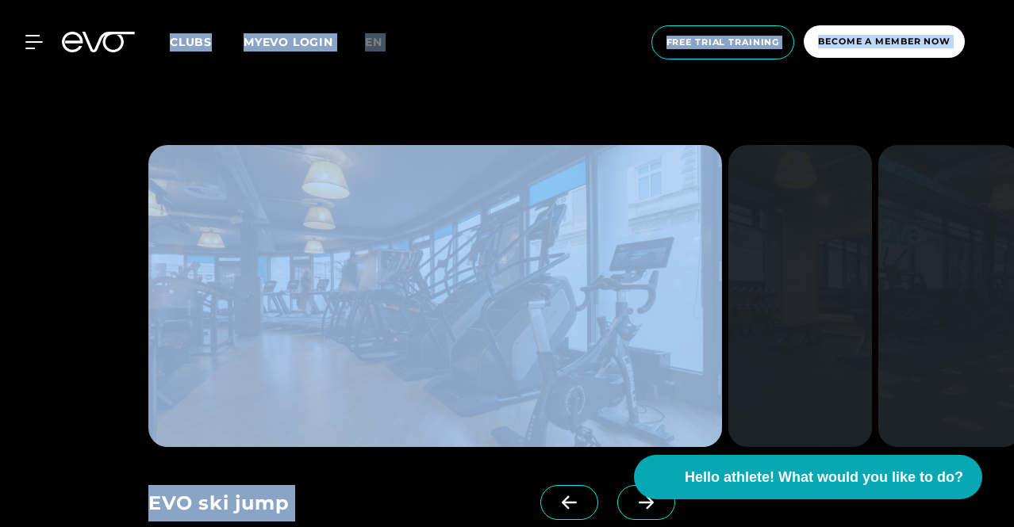
click at [414, 354] on img at bounding box center [434, 296] width 573 height 302
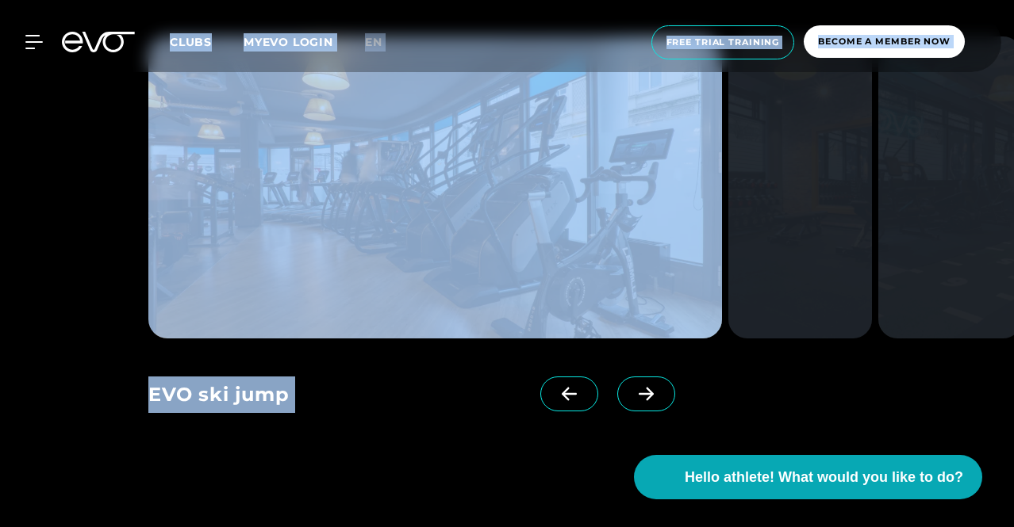
click at [617, 412] on link at bounding box center [649, 408] width 64 height 63
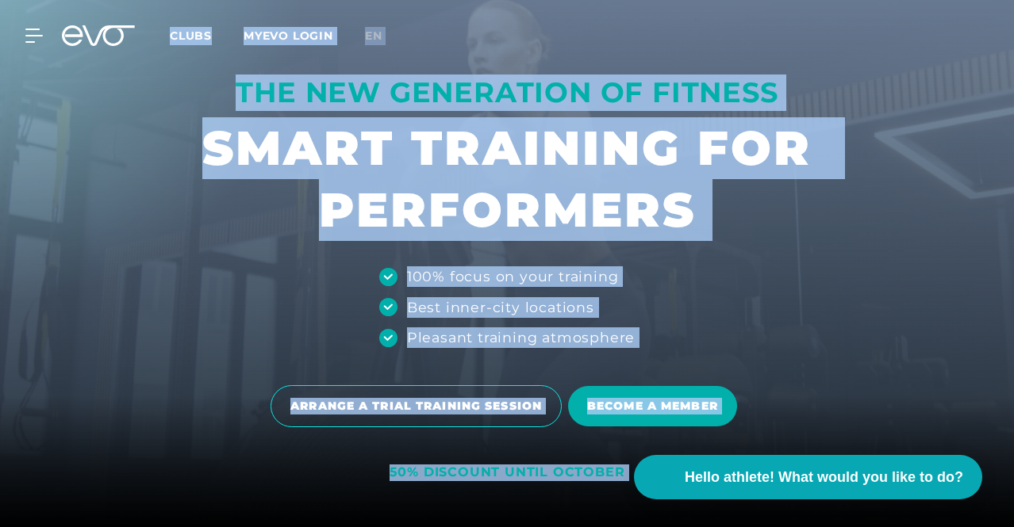
click at [604, 412] on span "BECOME A MEMBER" at bounding box center [652, 406] width 131 height 17
